Goal: Transaction & Acquisition: Purchase product/service

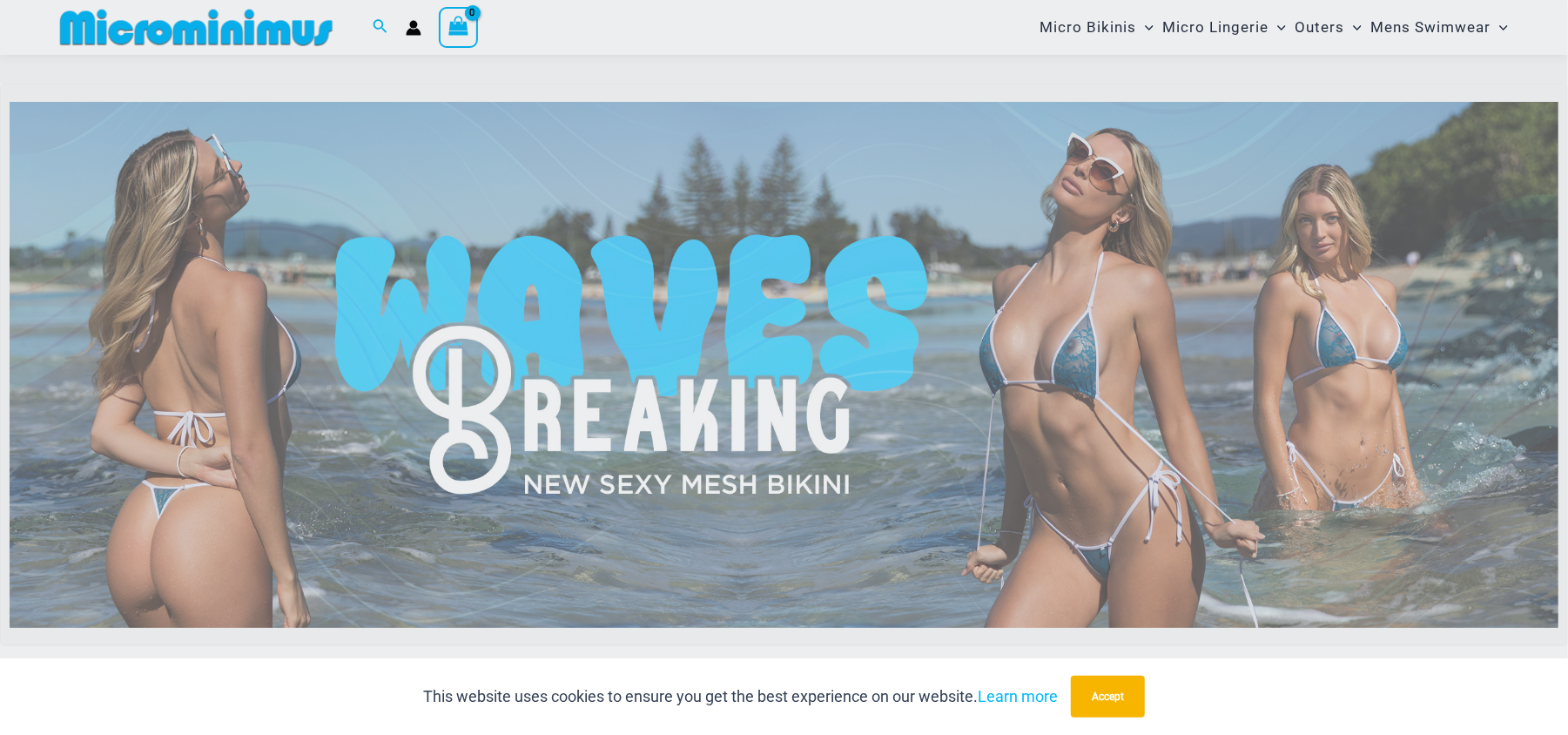
scroll to position [219, 0]
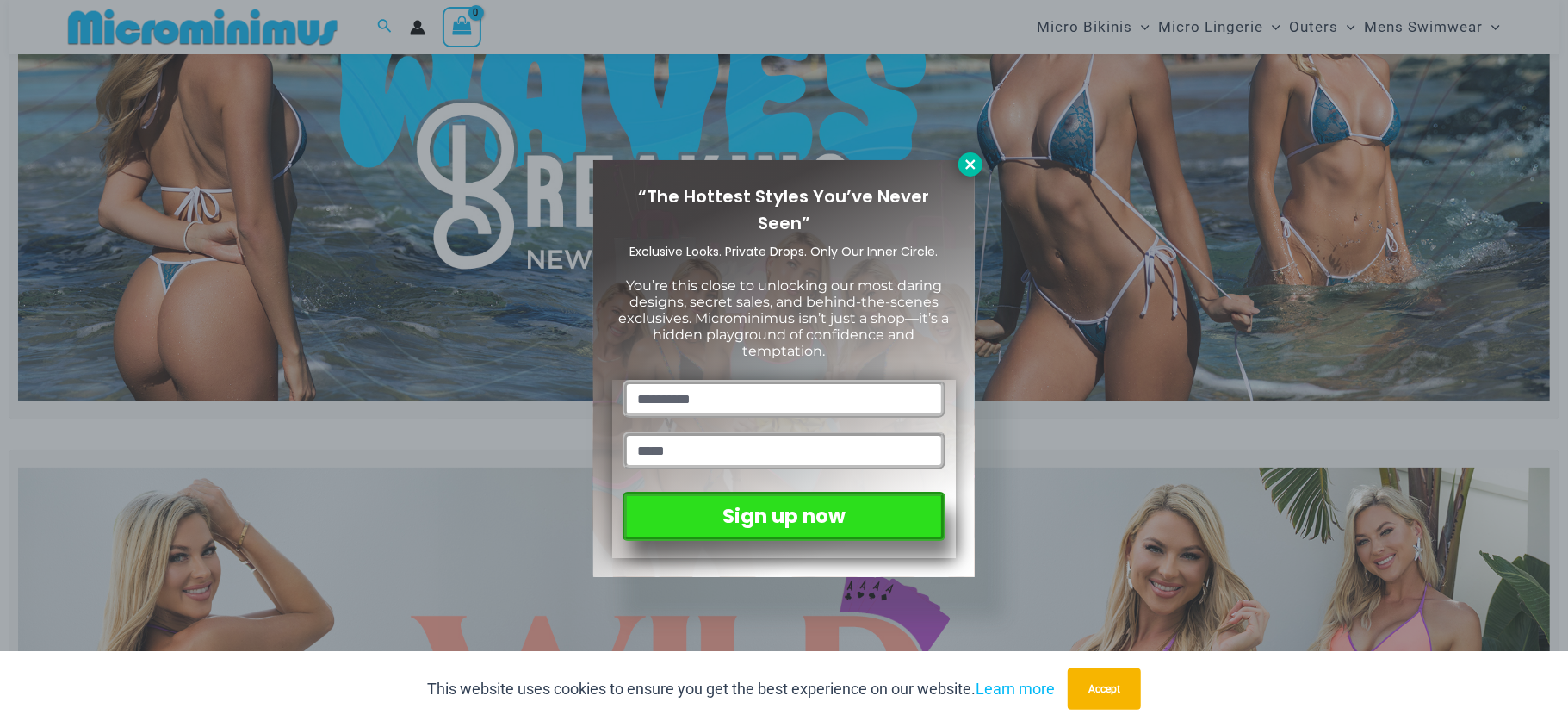
click at [969, 165] on icon at bounding box center [970, 164] width 10 height 10
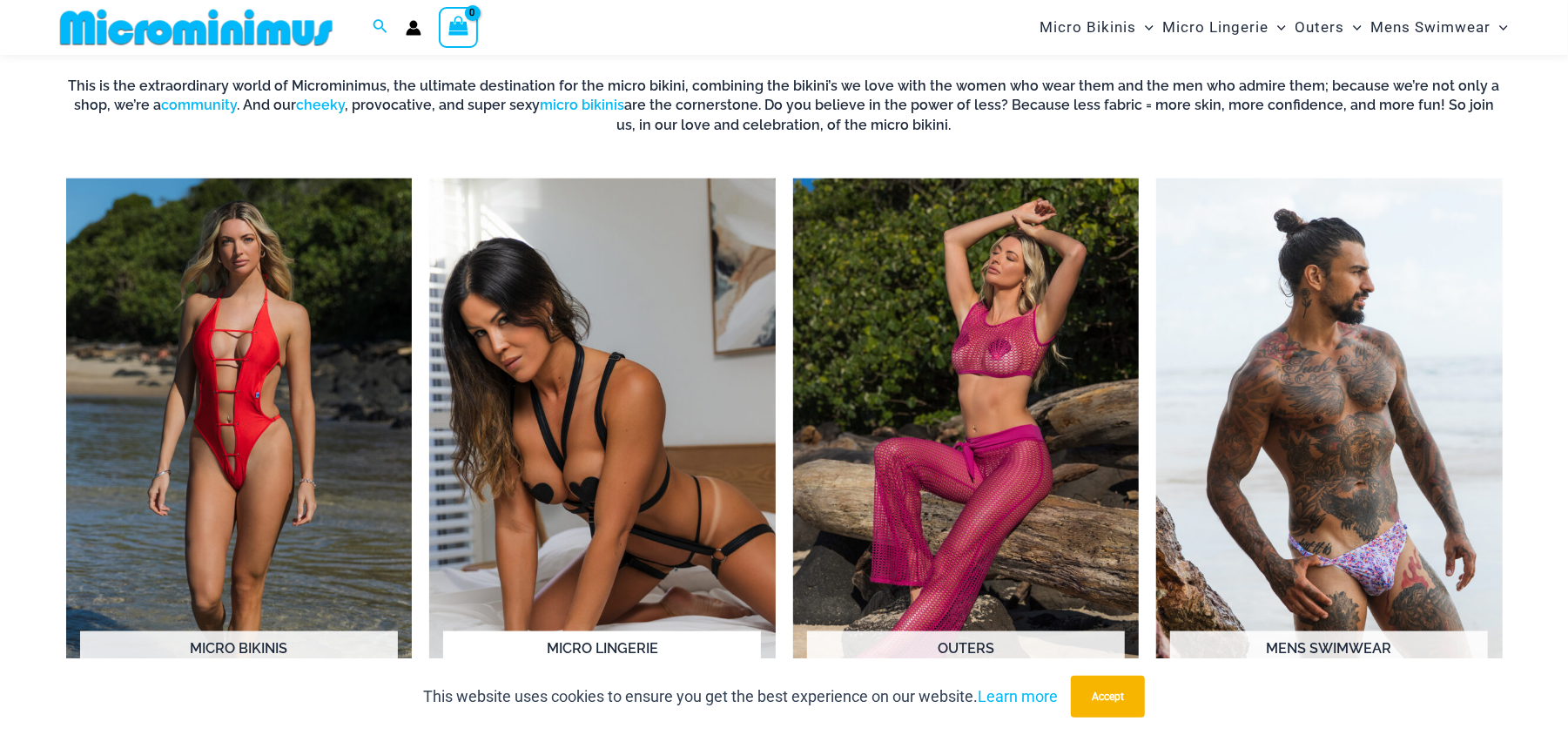
scroll to position [1496, 0]
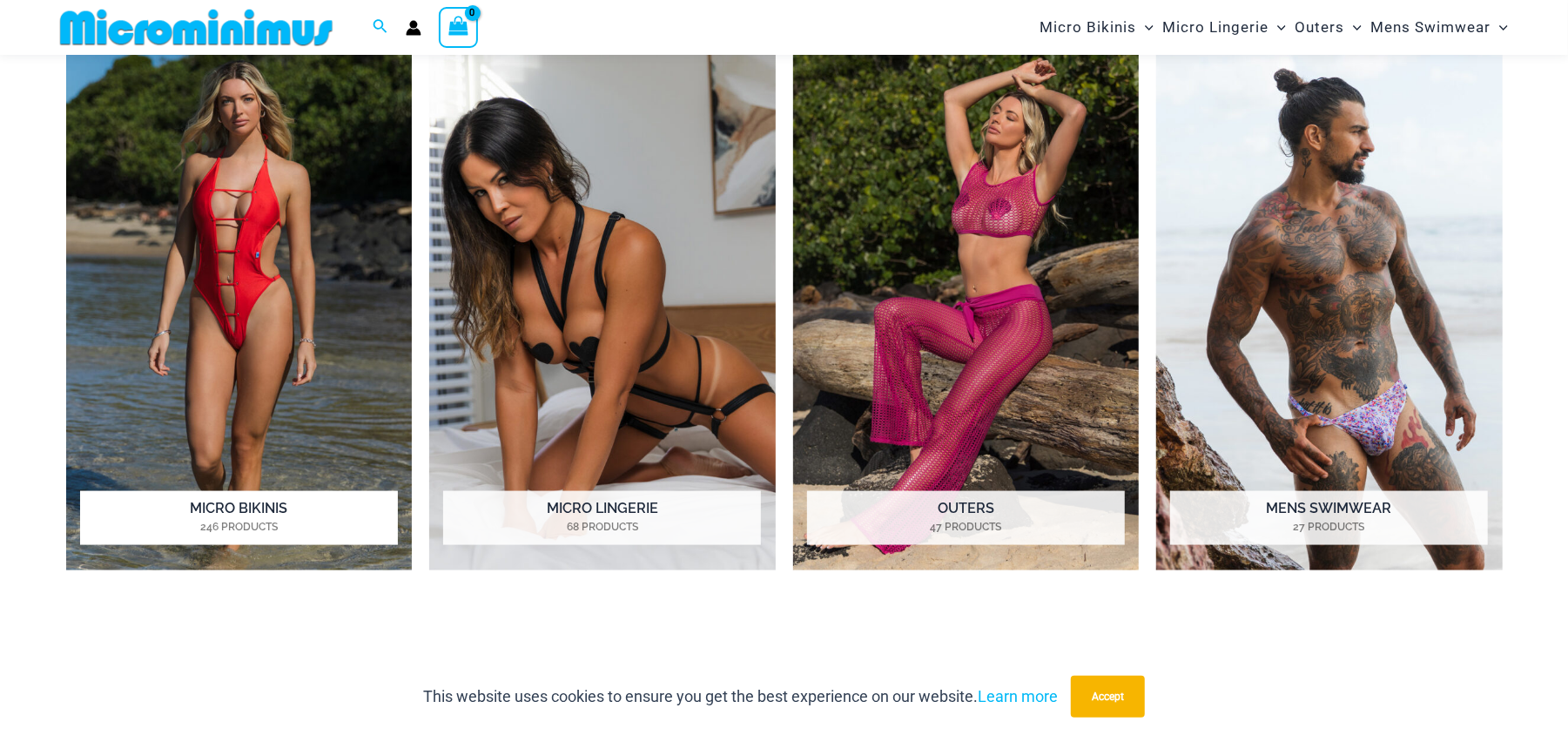
click at [238, 237] on img "Visit product category Micro Bikinis" at bounding box center [239, 304] width 347 height 532
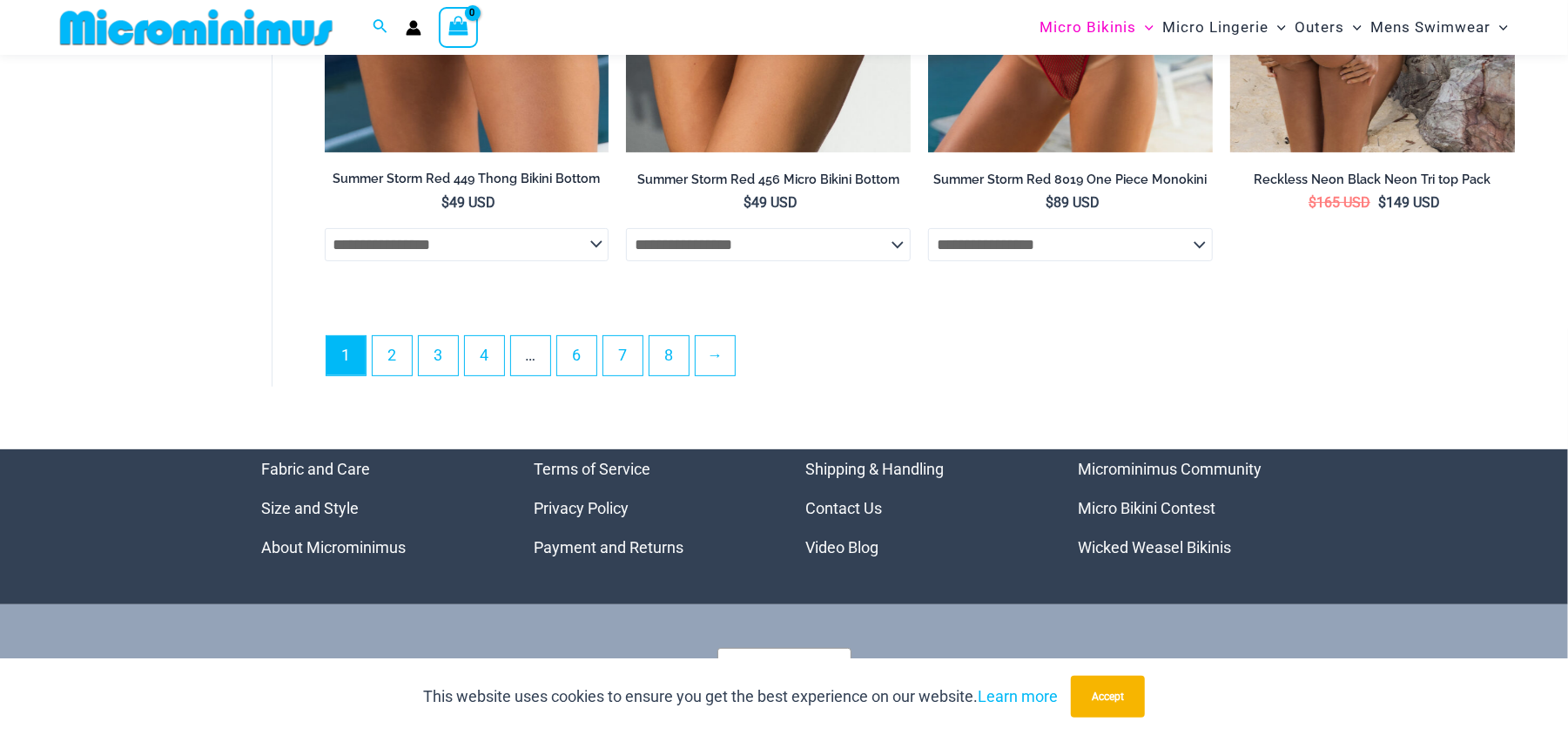
scroll to position [5095, 0]
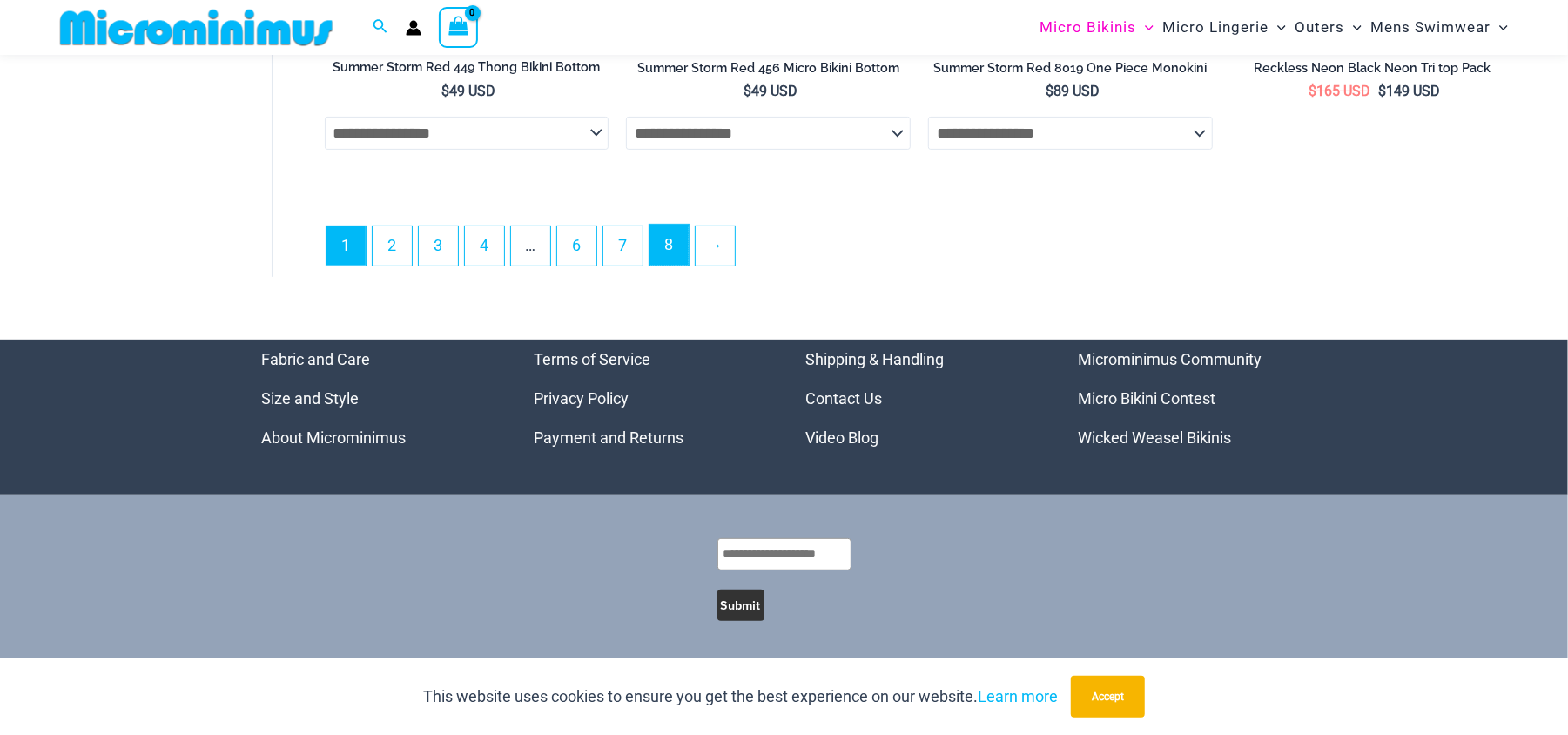
click at [680, 240] on link "8" at bounding box center [669, 245] width 40 height 41
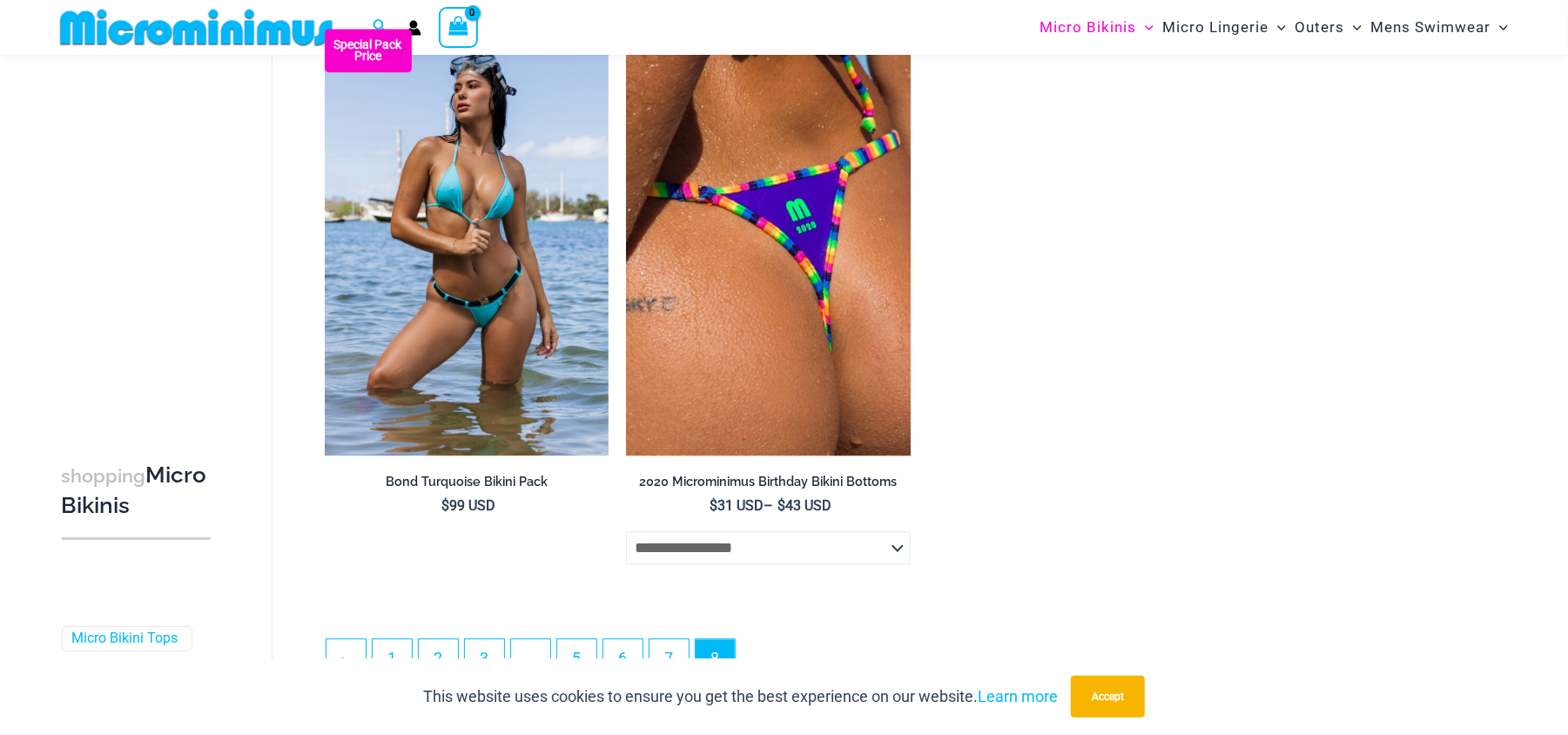
scroll to position [3136, 0]
